Goal: Information Seeking & Learning: Learn about a topic

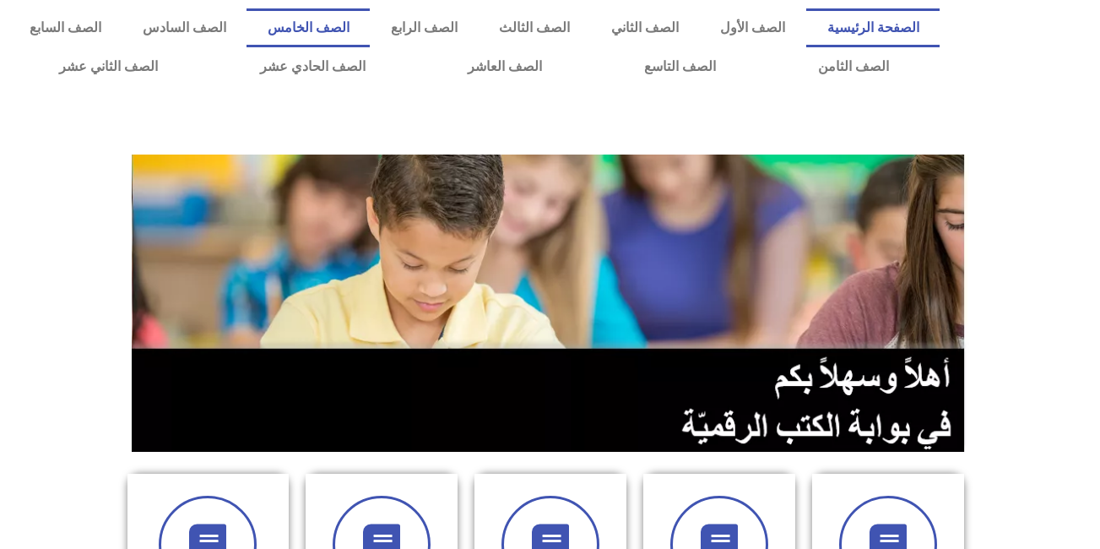
click at [370, 31] on link "الصف الخامس" at bounding box center [307, 27] width 123 height 39
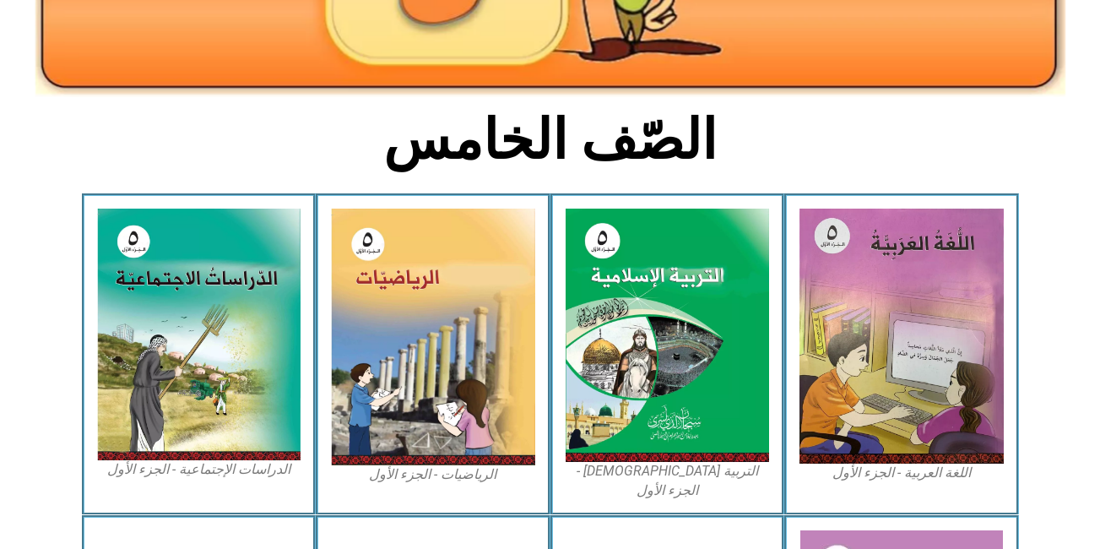
scroll to position [365, 0]
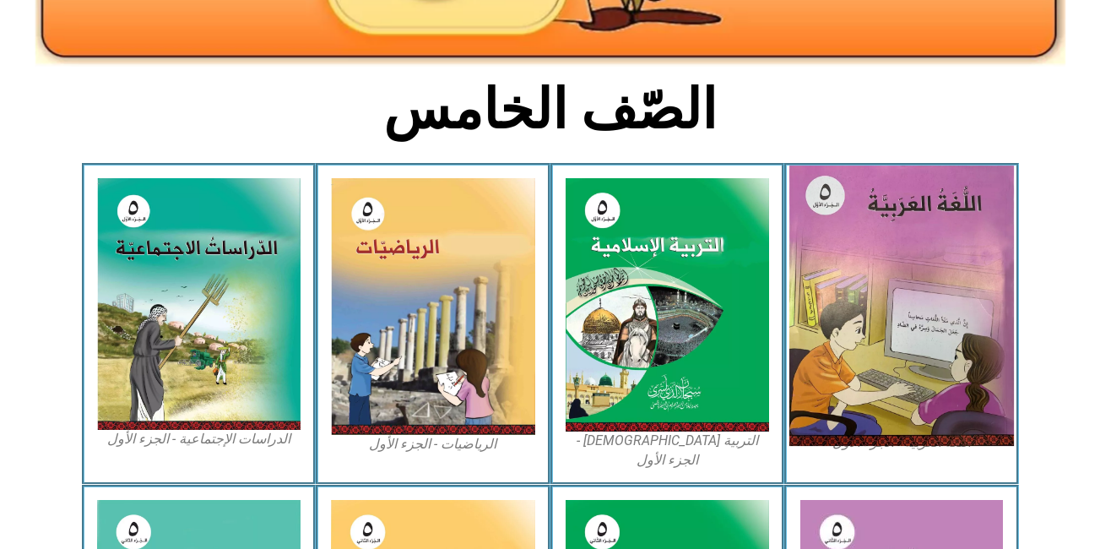
click at [922, 246] on img at bounding box center [901, 305] width 224 height 280
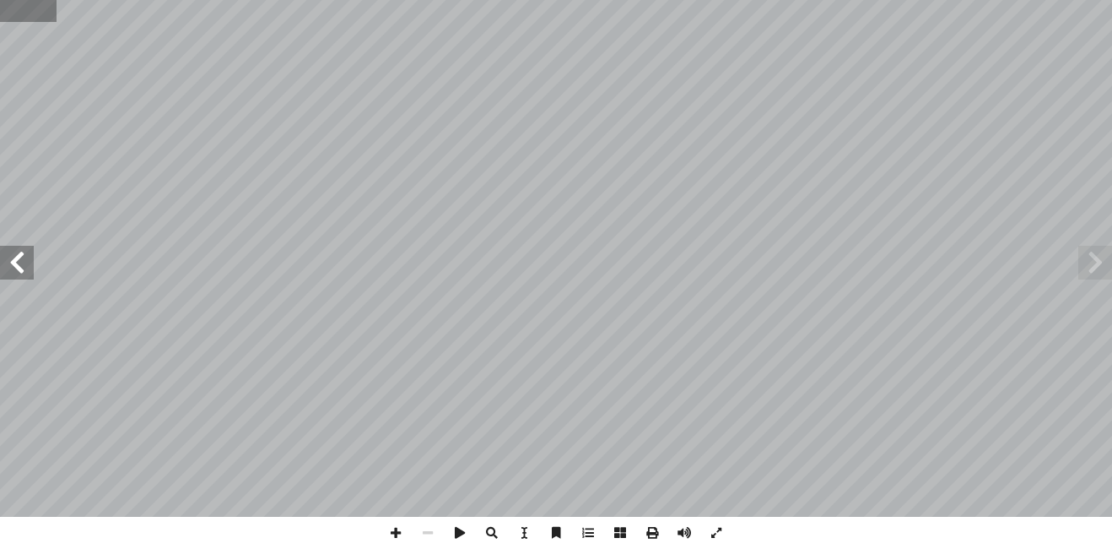
click at [14, 14] on input "text" at bounding box center [28, 11] width 57 height 22
type input "**"
click at [9, 264] on span at bounding box center [17, 263] width 34 height 34
click at [11, 257] on span at bounding box center [17, 263] width 34 height 34
click at [720, 531] on span at bounding box center [716, 532] width 32 height 32
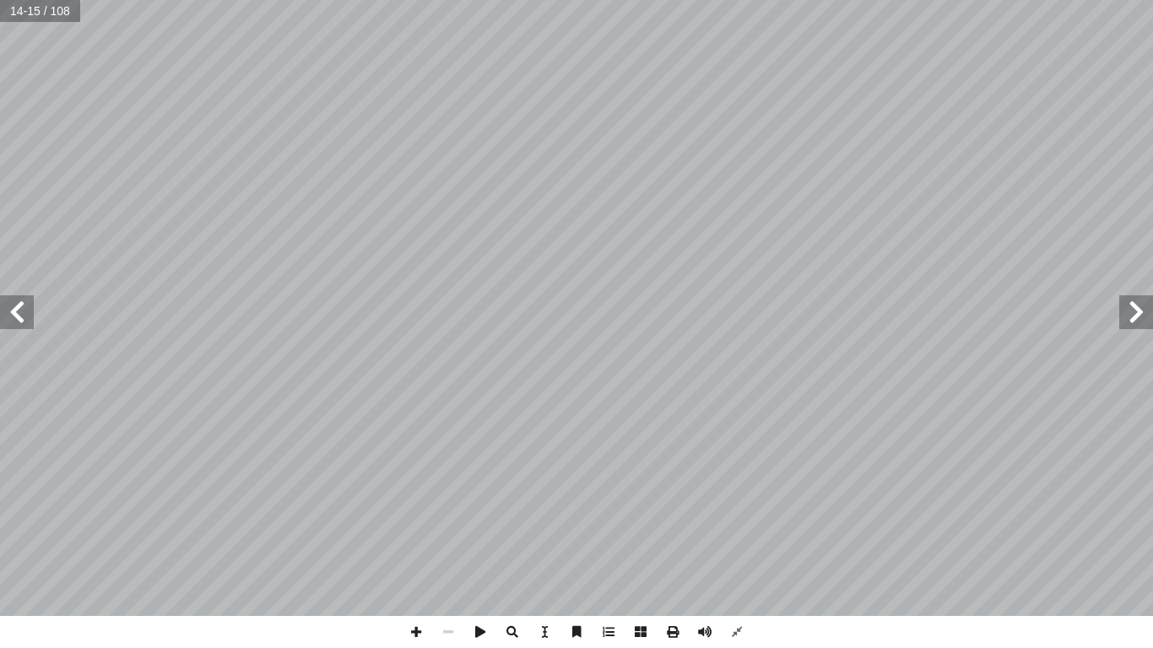
click at [24, 309] on span at bounding box center [17, 312] width 34 height 34
